Goal: Task Accomplishment & Management: Manage account settings

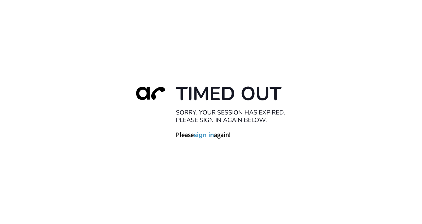
click at [203, 133] on link "sign in" at bounding box center [204, 135] width 20 height 8
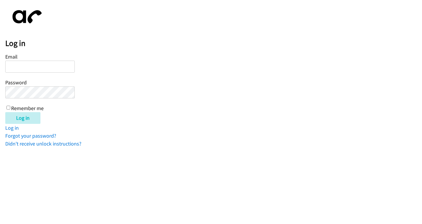
click at [32, 68] on input "Email" at bounding box center [40, 67] width 70 height 12
type input "e"
type input "[EMAIL_ADDRESS][DOMAIN_NAME]"
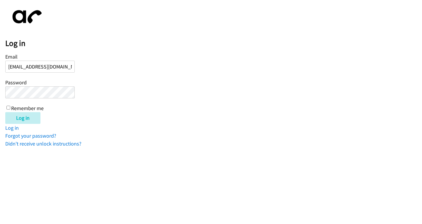
click at [5, 112] on input "Log in" at bounding box center [22, 118] width 35 height 12
